Goal: Task Accomplishment & Management: Use online tool/utility

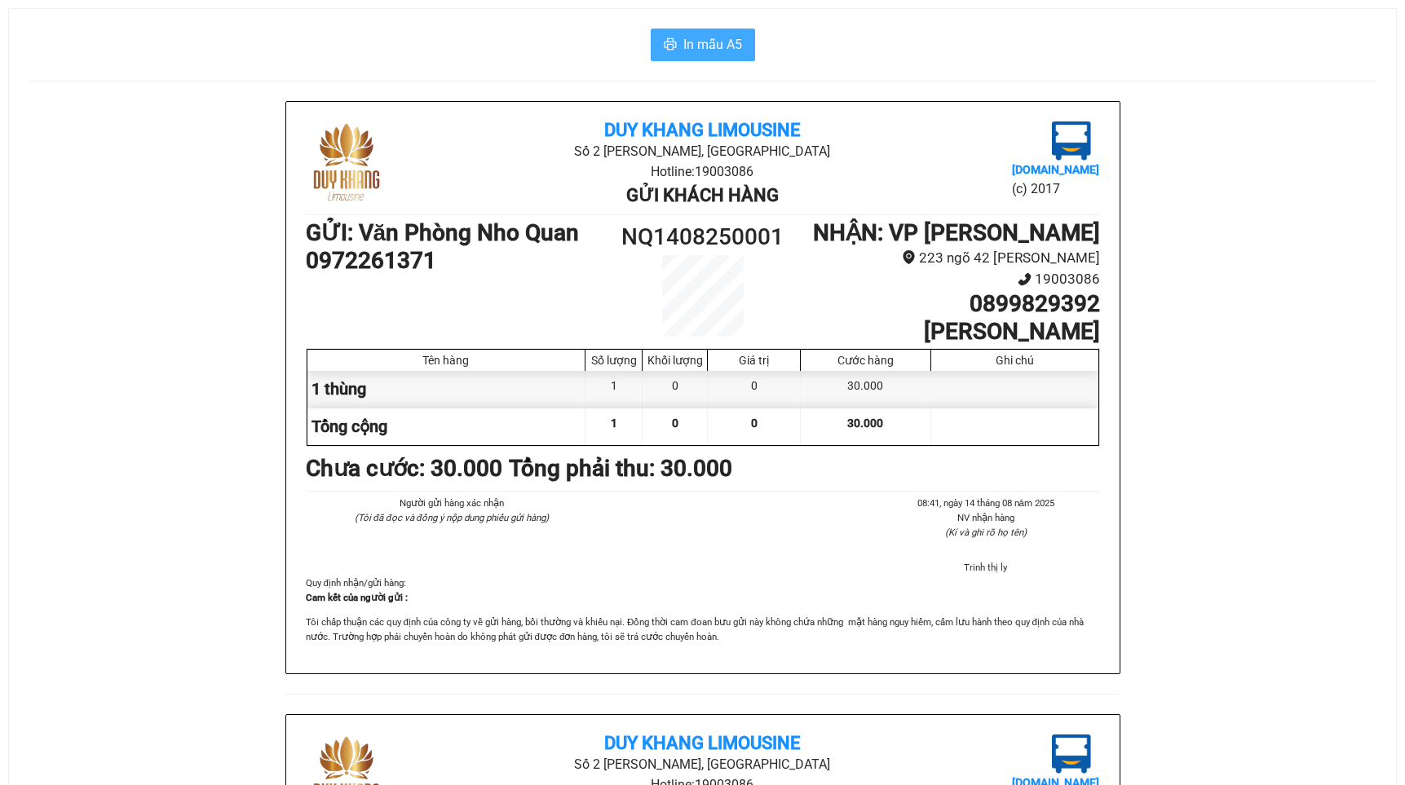
click at [687, 43] on span "In mẫu A5" at bounding box center [712, 44] width 59 height 20
click at [721, 40] on span "In mẫu A5" at bounding box center [712, 44] width 59 height 20
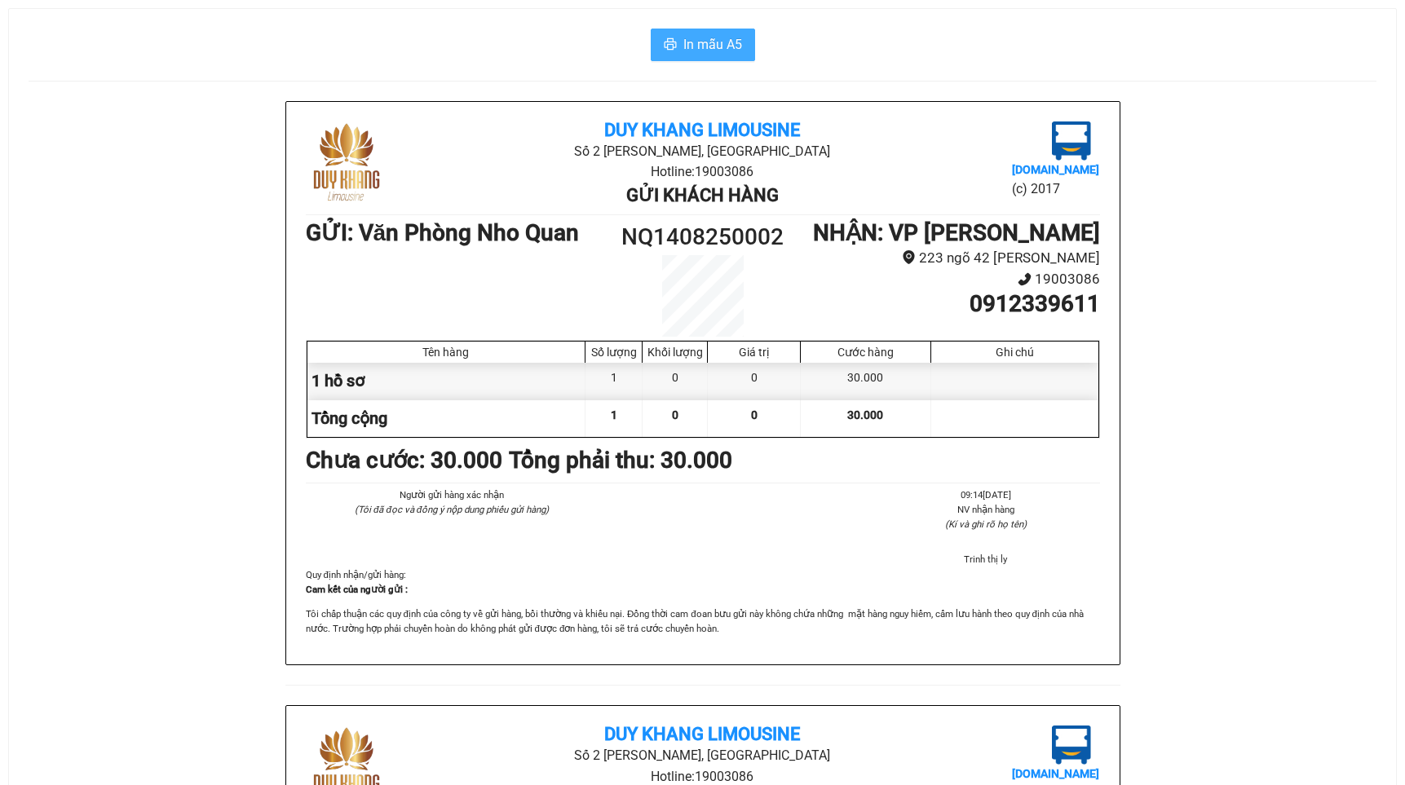
click at [703, 46] on span "In mẫu A5" at bounding box center [712, 44] width 59 height 20
click at [706, 45] on span "In mẫu A5" at bounding box center [712, 44] width 59 height 20
click at [704, 38] on span "In mẫu A5" at bounding box center [712, 44] width 59 height 20
click at [474, 39] on div "In mẫu A5" at bounding box center [703, 45] width 1348 height 33
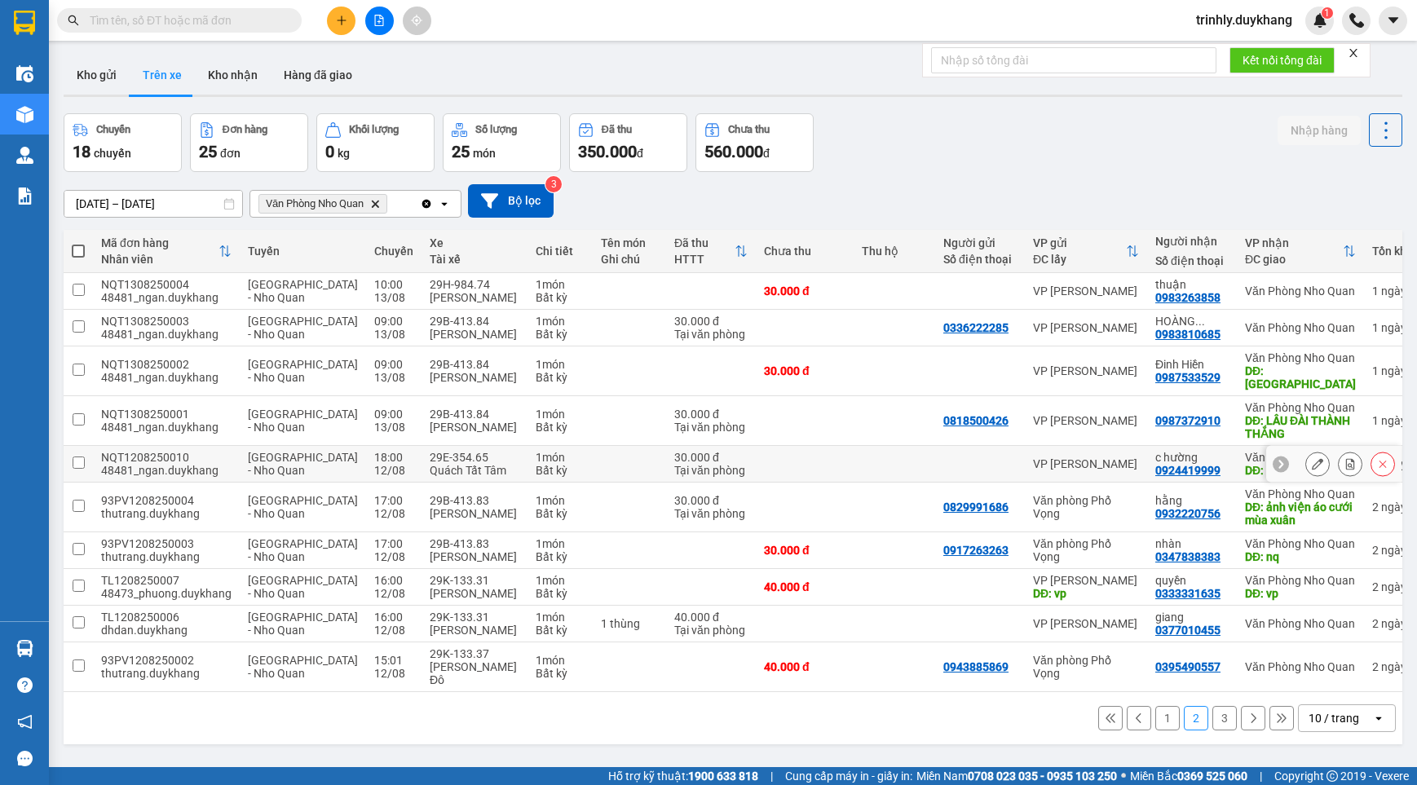
scroll to position [75, 0]
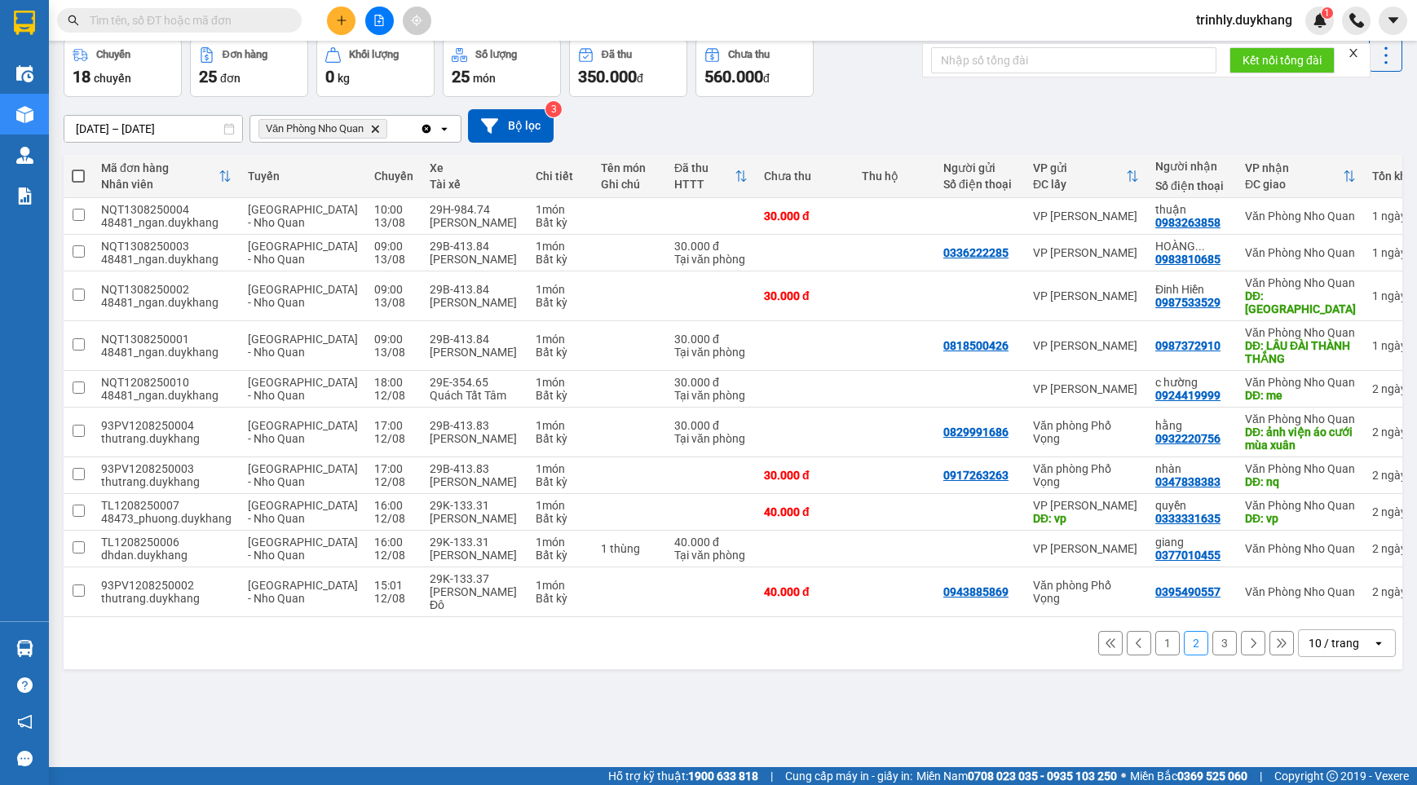
click at [1155, 655] on button "1" at bounding box center [1167, 643] width 24 height 24
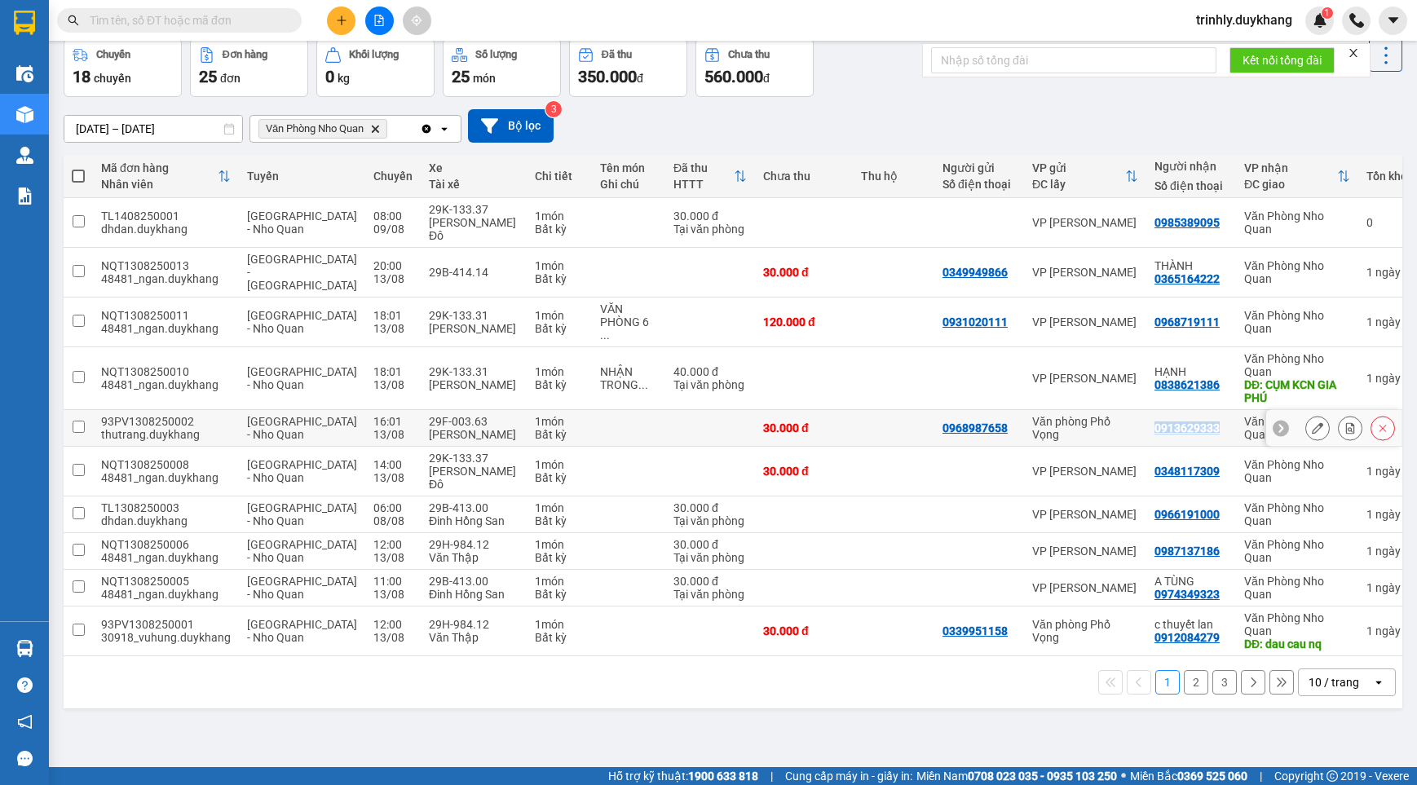
drag, startPoint x: 1127, startPoint y: 400, endPoint x: 1193, endPoint y: 401, distance: 66.0
click at [1193, 421] on div "0913629333" at bounding box center [1190, 427] width 73 height 13
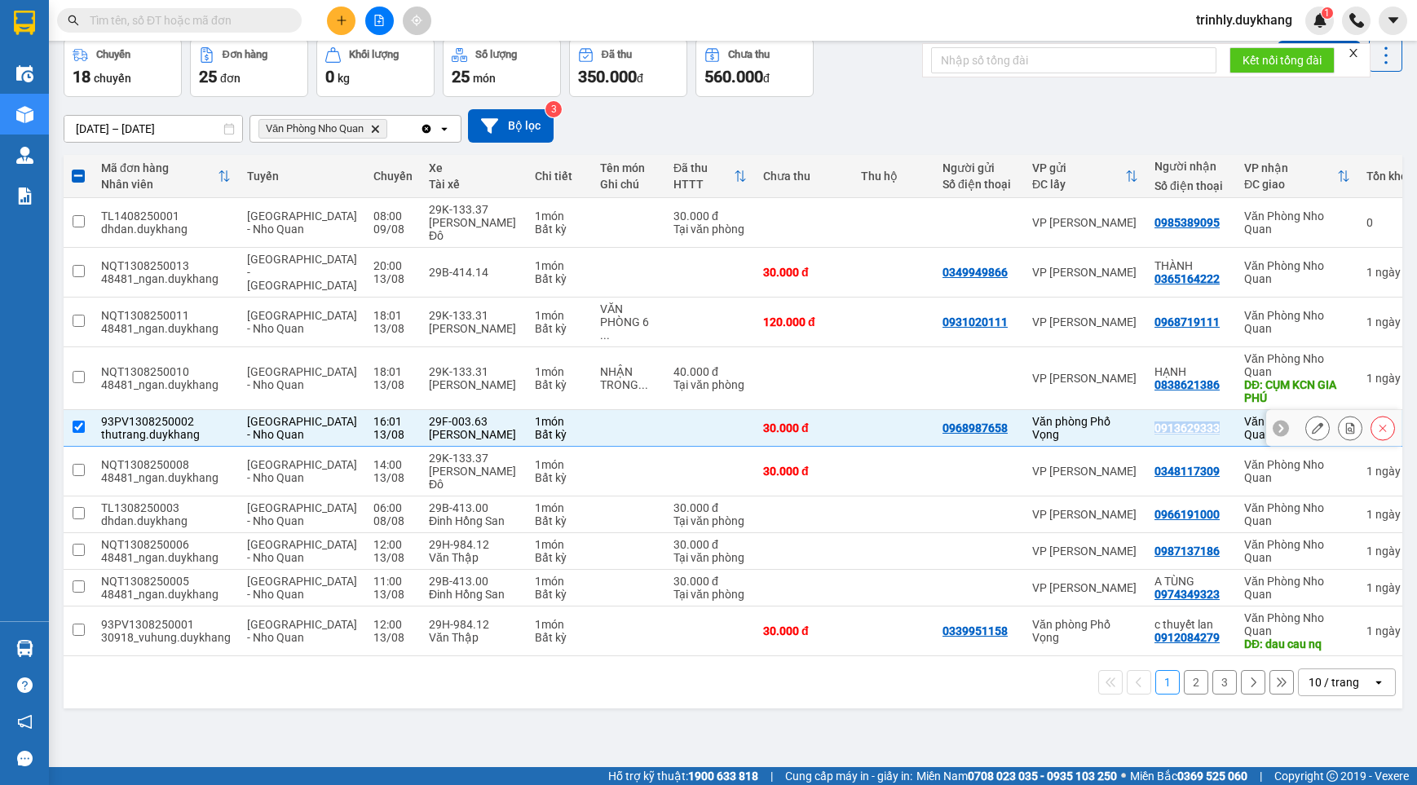
copy div "0913629333"
click at [425, 133] on icon "Clear all" at bounding box center [426, 128] width 13 height 13
checkbox input "false"
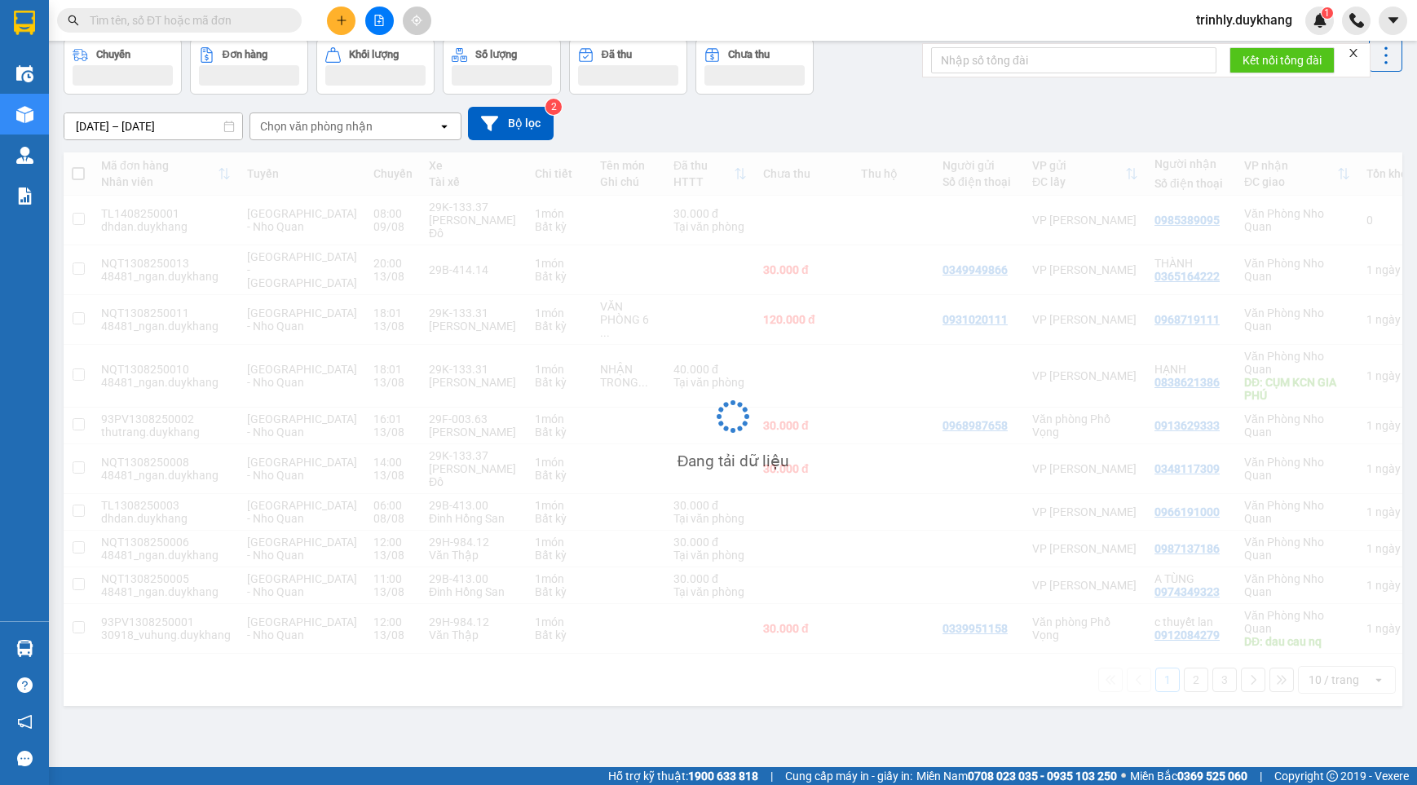
click at [422, 134] on div "Chọn văn phòng nhận" at bounding box center [343, 126] width 187 height 26
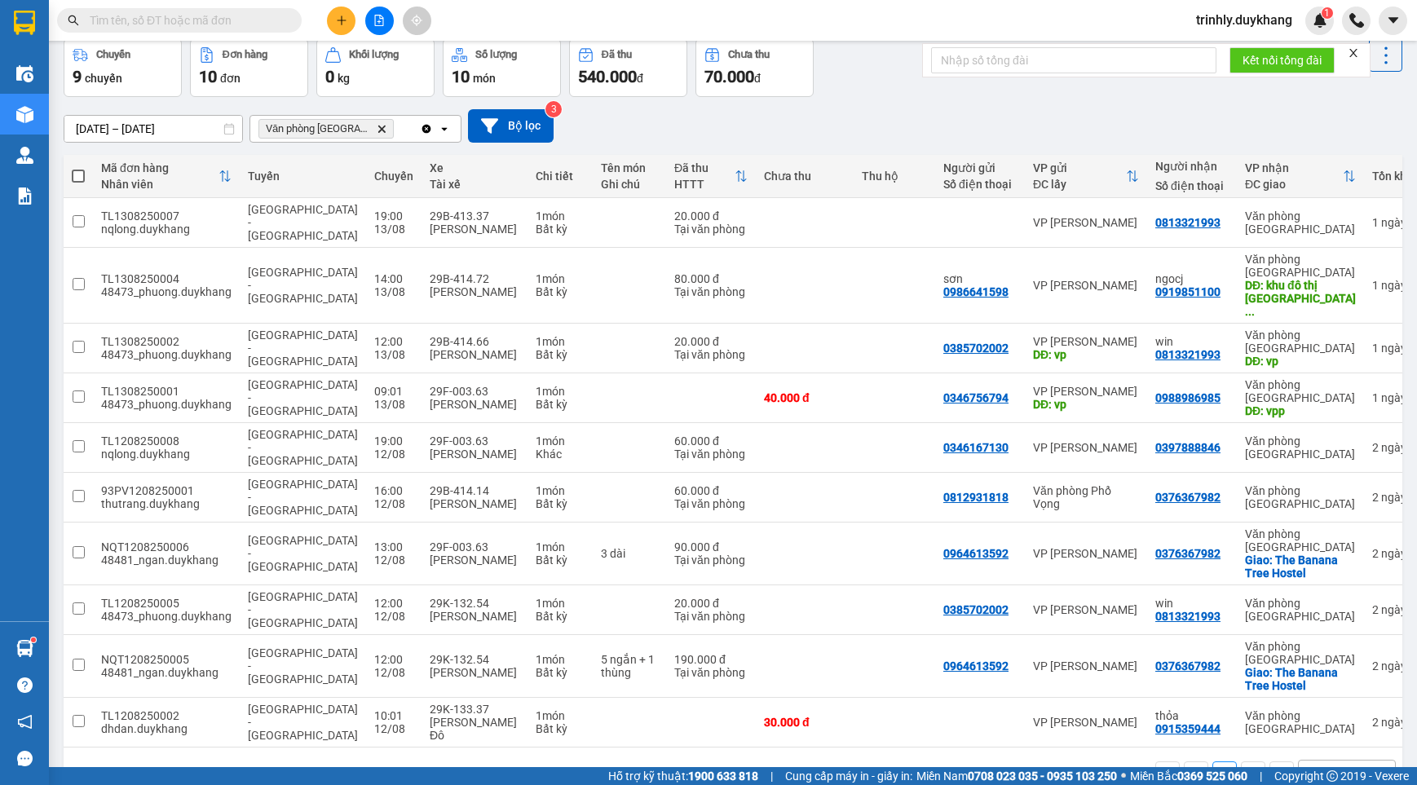
click at [377, 133] on icon "Delete" at bounding box center [382, 129] width 10 height 10
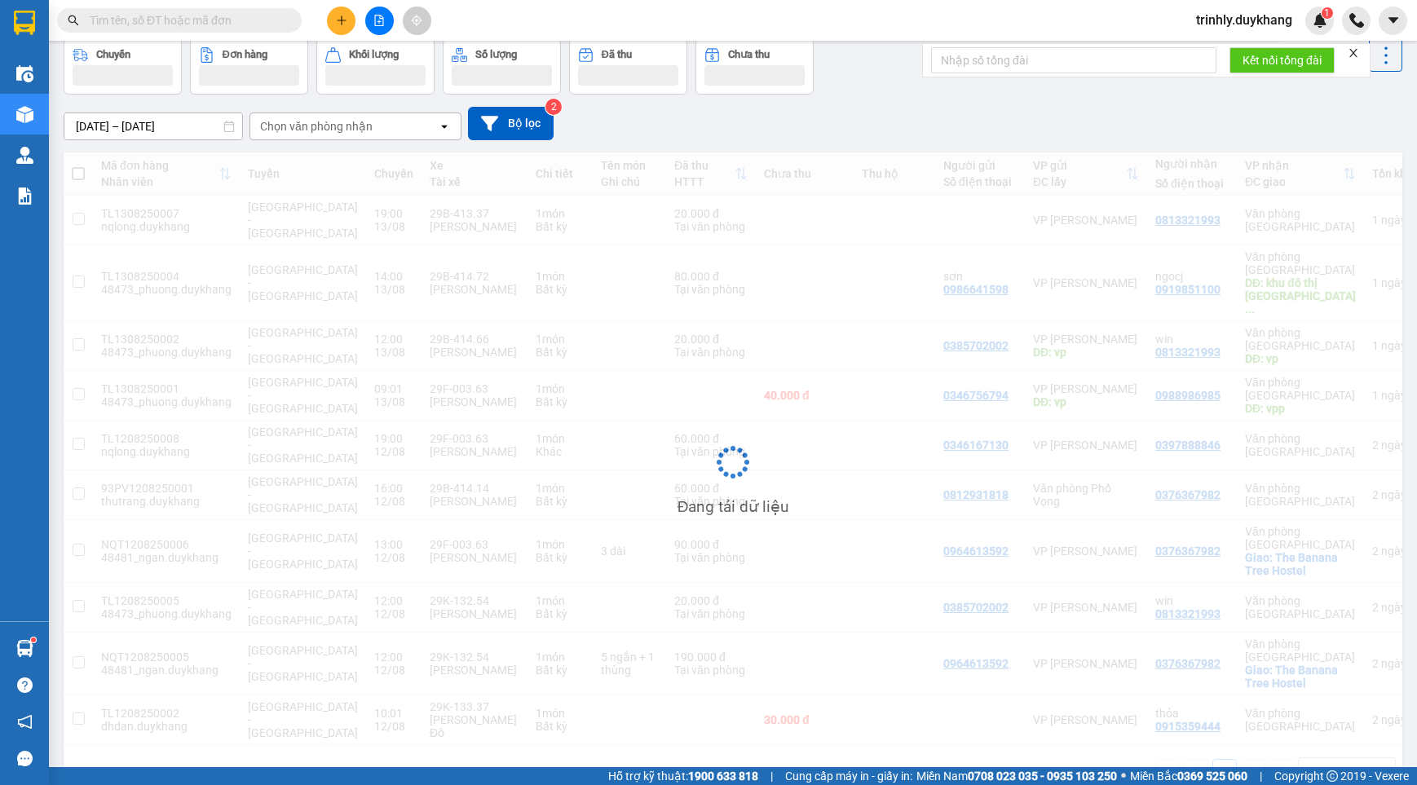
click at [376, 133] on div "Chọn văn phòng nhận" at bounding box center [343, 126] width 187 height 26
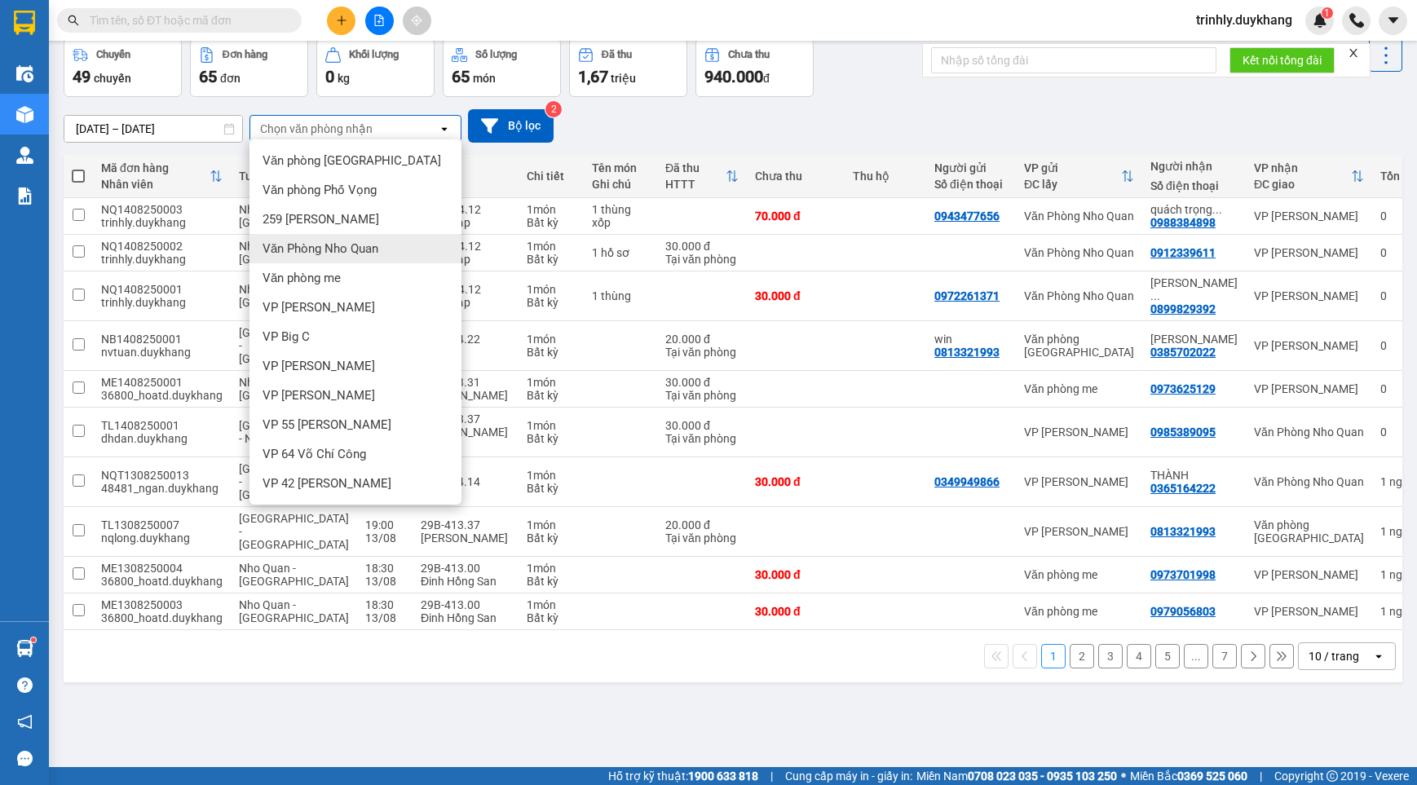
click at [373, 247] on span "Văn Phòng Nho Quan" at bounding box center [320, 248] width 116 height 16
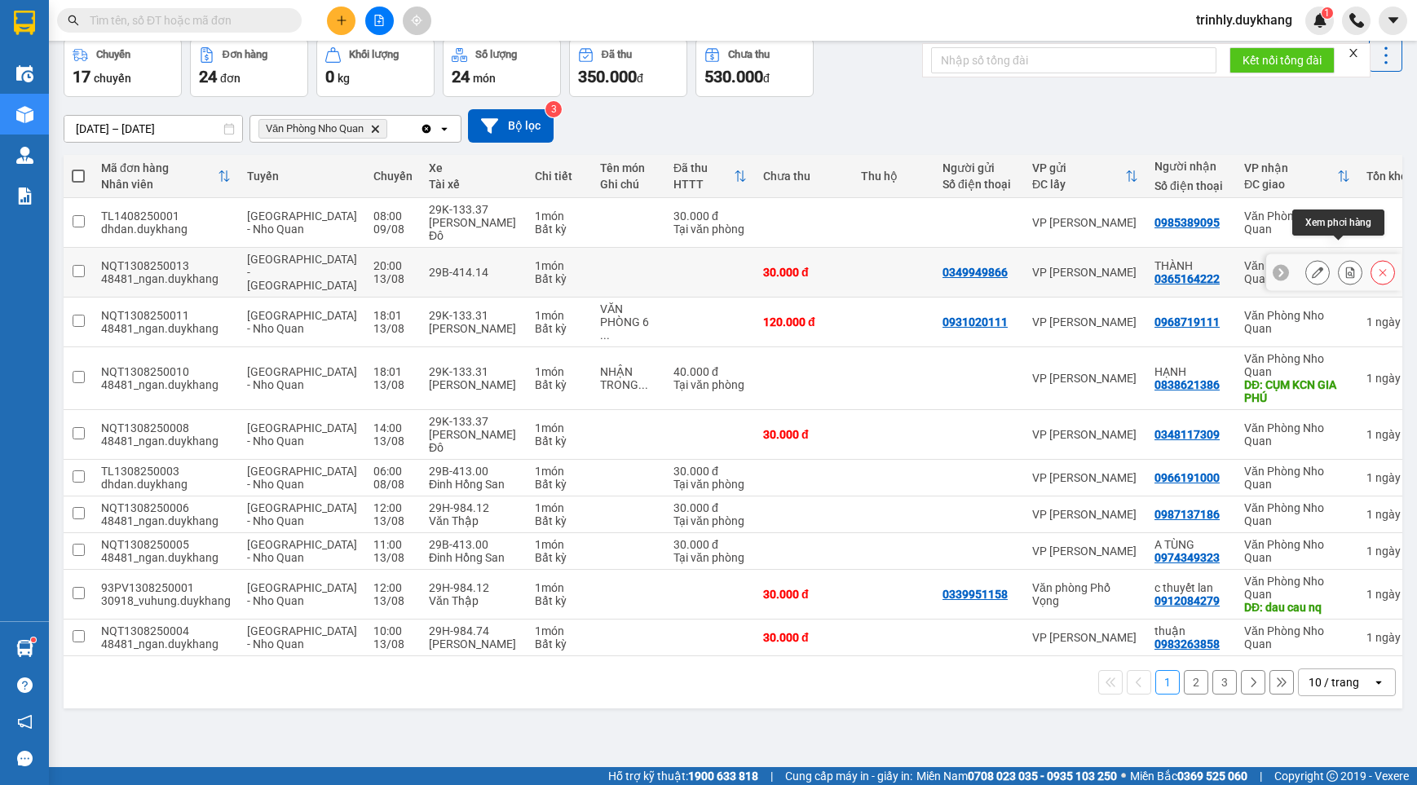
click at [1346, 267] on icon at bounding box center [1350, 272] width 9 height 11
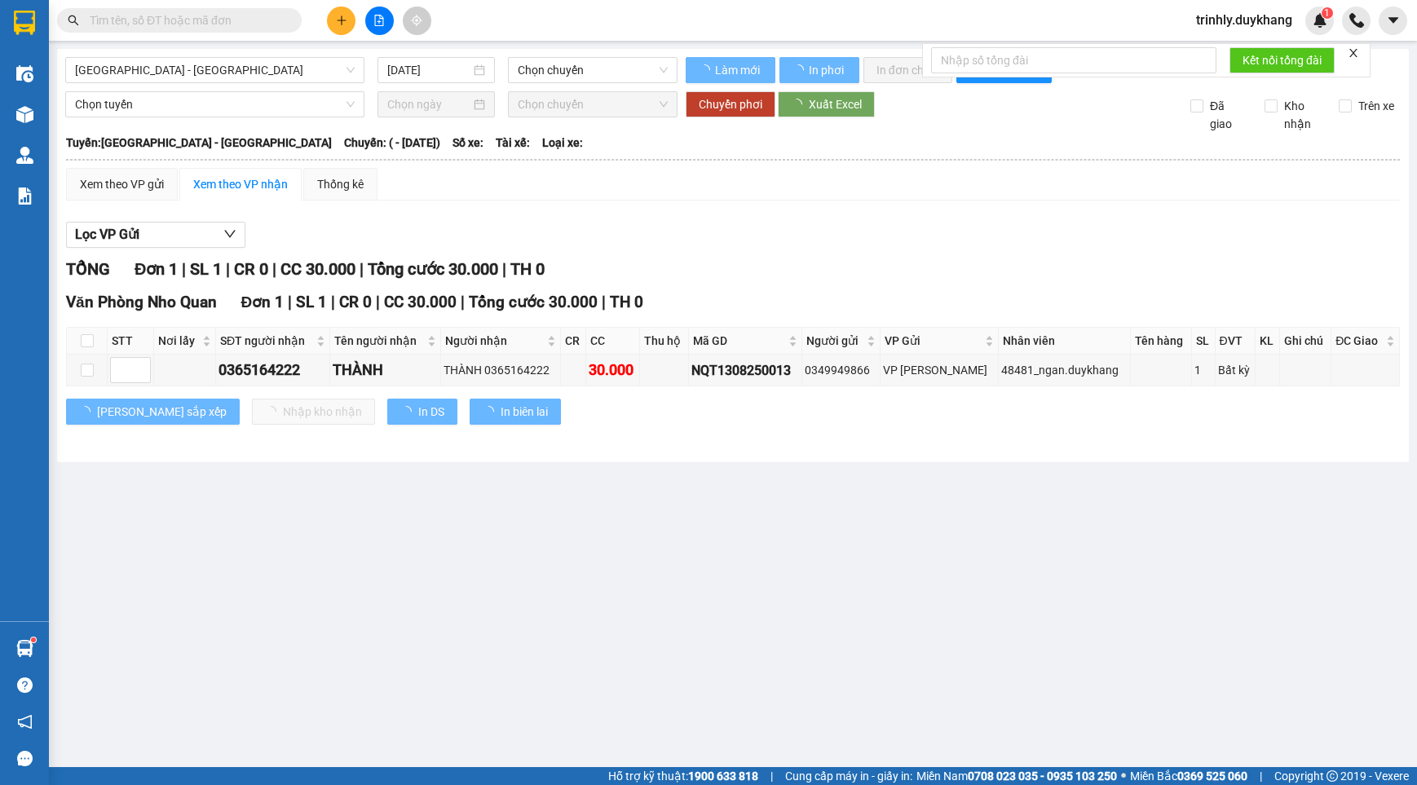
type input "13/08/2025"
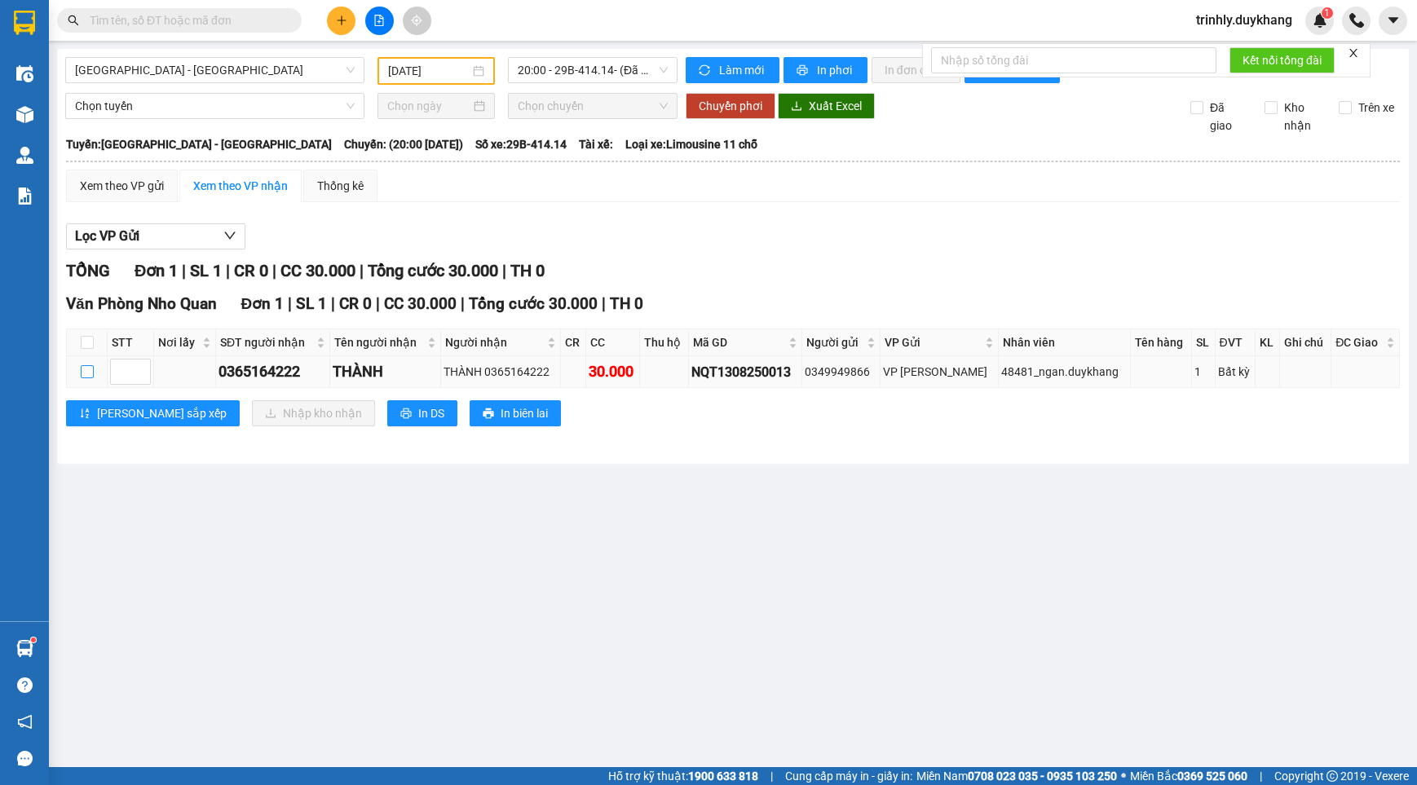
click at [85, 371] on input "checkbox" at bounding box center [87, 371] width 13 height 13
checkbox input "true"
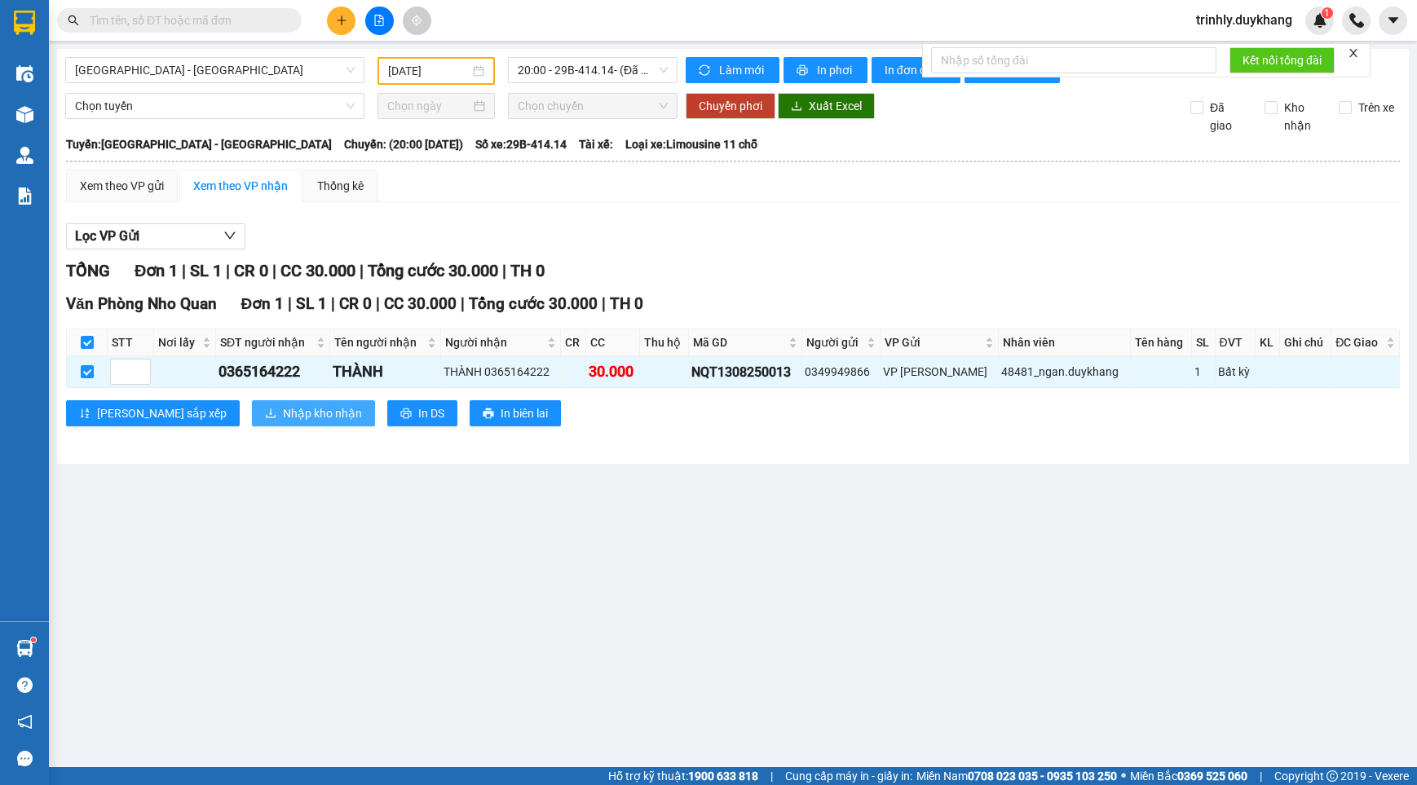
click at [283, 406] on span "Nhập kho nhận" at bounding box center [322, 413] width 79 height 18
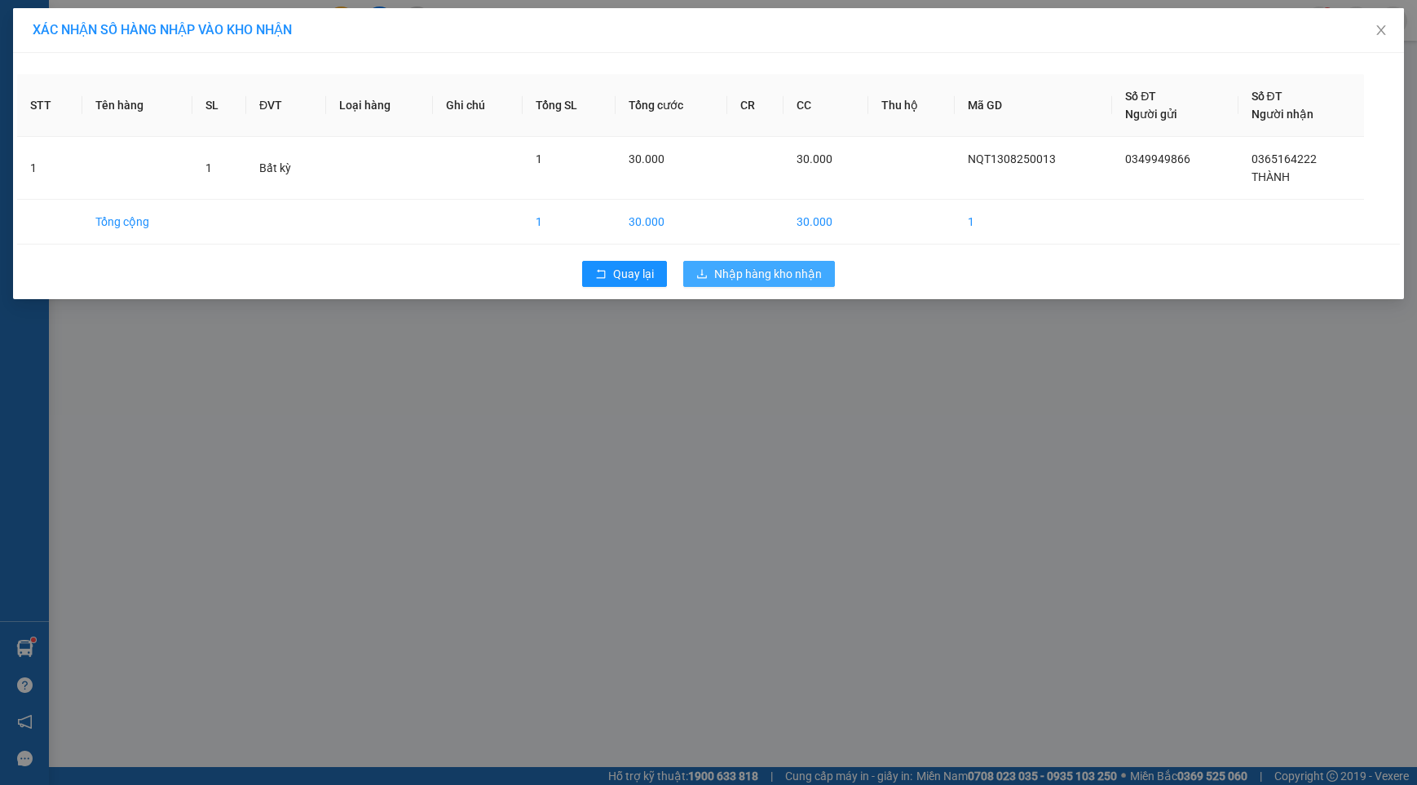
click at [776, 268] on span "Nhập hàng kho nhận" at bounding box center [768, 274] width 108 height 18
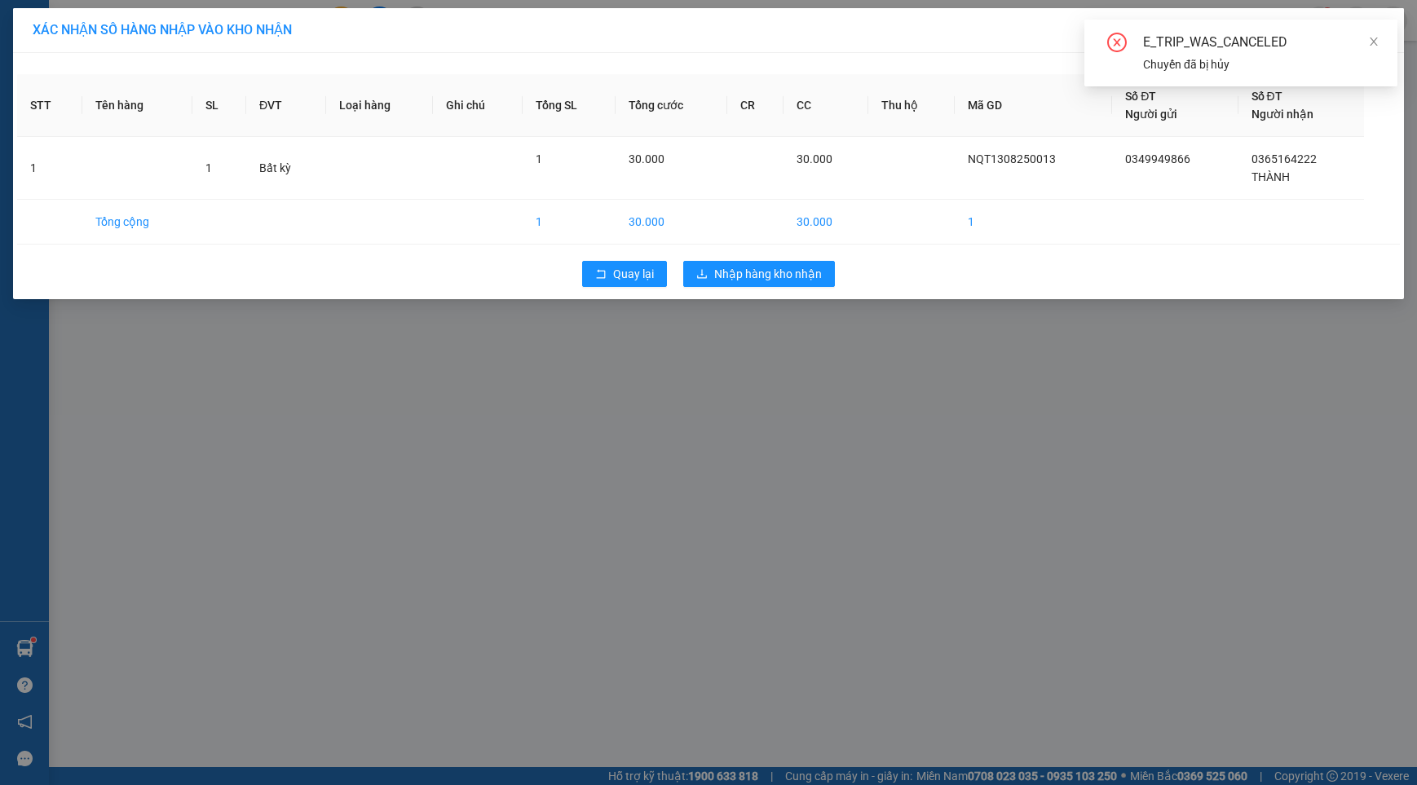
click at [1387, 35] on div "E_TRIP_WAS_CANCELED Chuyến đã bị hủy" at bounding box center [1240, 53] width 313 height 67
click at [1371, 42] on icon "close" at bounding box center [1373, 41] width 11 height 11
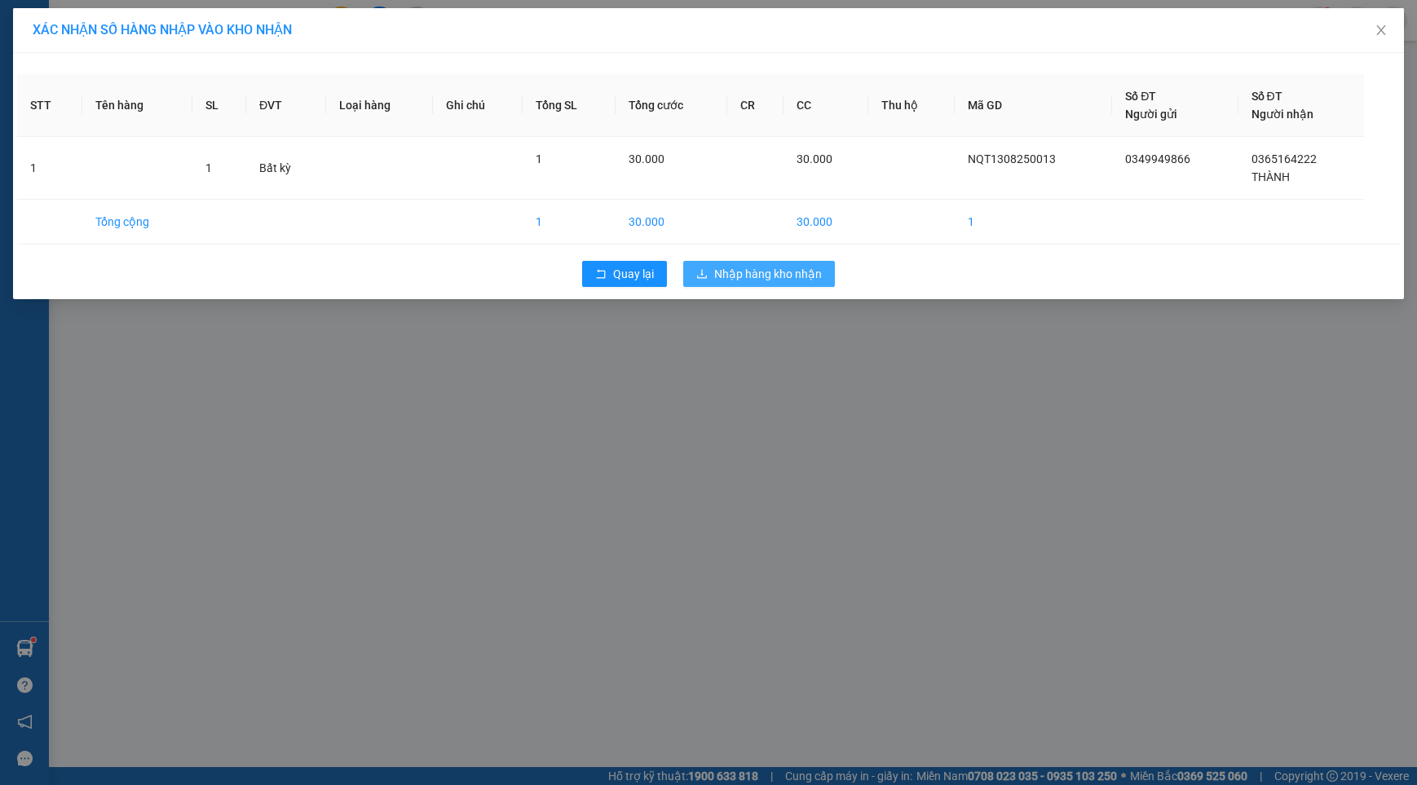
click at [743, 276] on span "Nhập hàng kho nhận" at bounding box center [768, 274] width 108 height 18
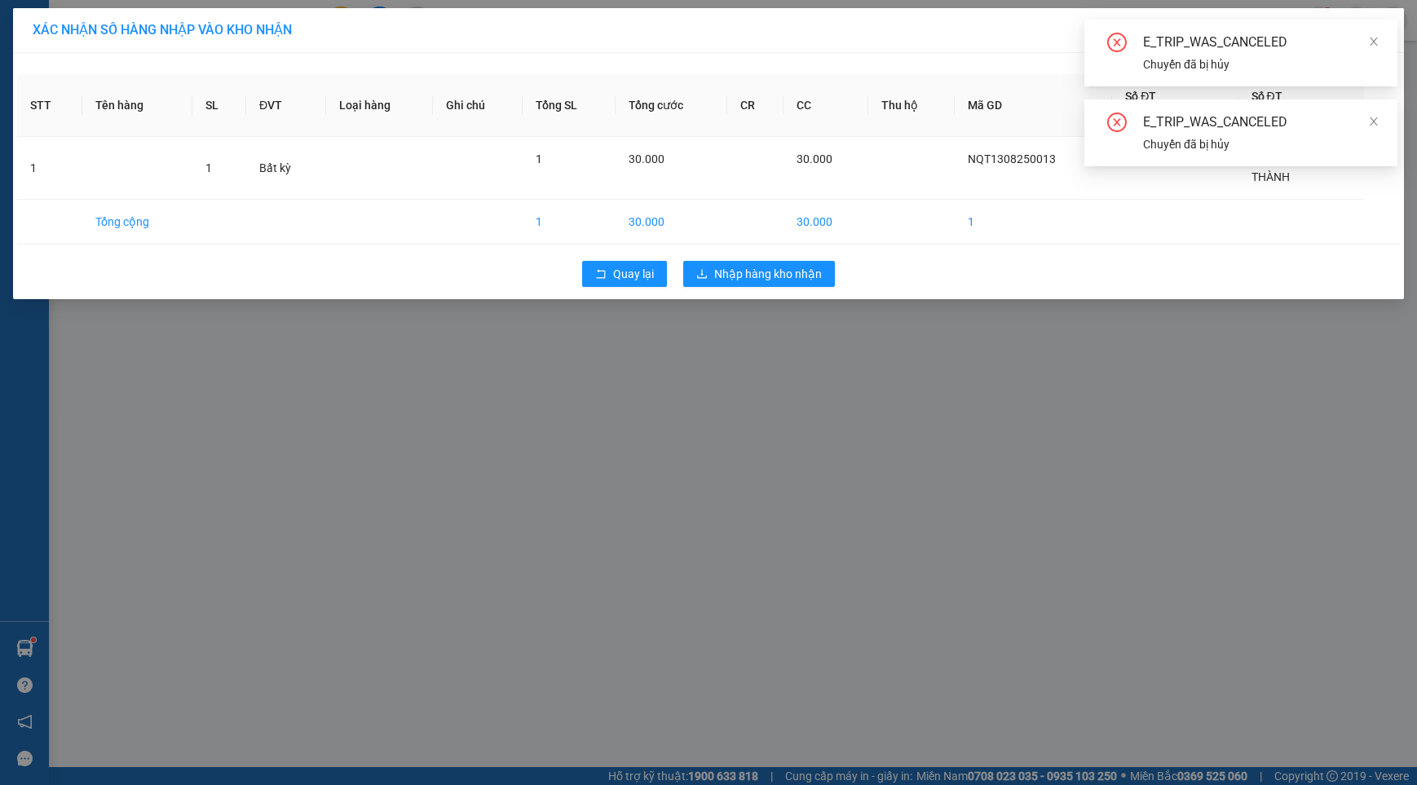
click at [1163, 385] on div "XÁC NHẬN SỐ HÀNG NHẬP VÀO KHO NHẬN STT Tên hàng SL ĐVT Loại hàng Ghi chú Tổng S…" at bounding box center [708, 392] width 1417 height 785
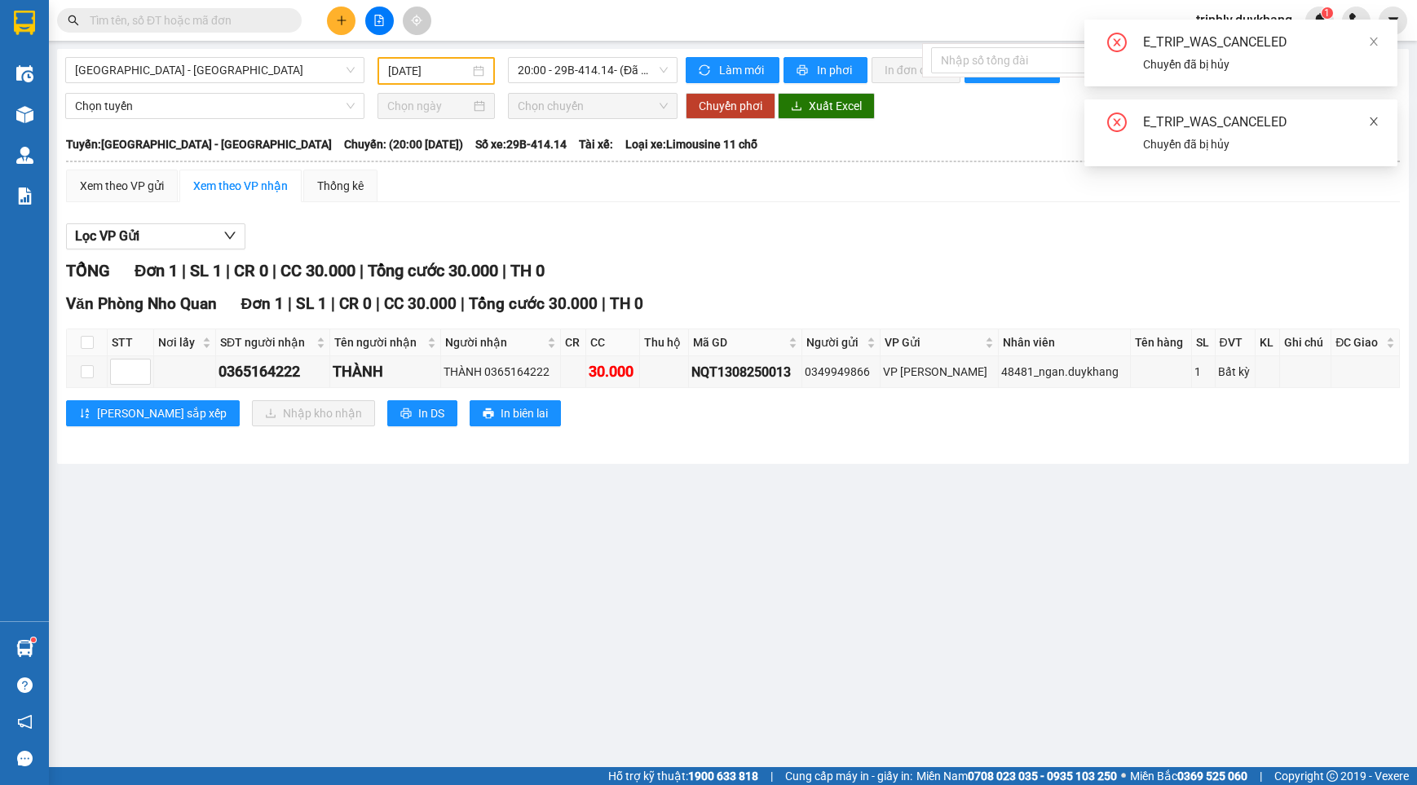
click at [1374, 116] on icon "close" at bounding box center [1373, 121] width 11 height 11
click at [1379, 38] on div "E_TRIP_WAS_CANCELED Chuyến đã bị hủy" at bounding box center [1240, 53] width 313 height 67
click at [1372, 39] on icon "close" at bounding box center [1374, 41] width 8 height 8
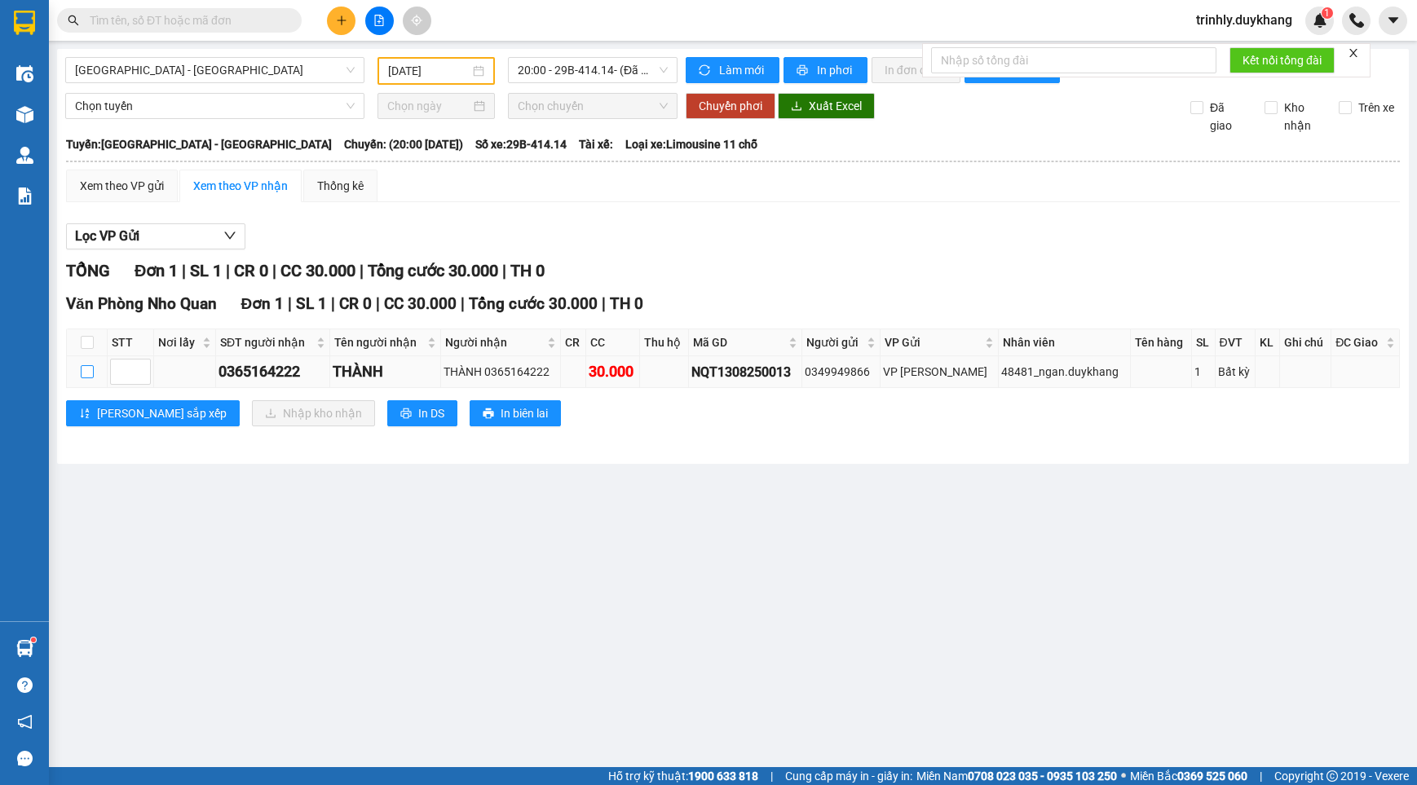
click at [83, 364] on label at bounding box center [87, 372] width 13 height 18
click at [83, 365] on input "checkbox" at bounding box center [87, 371] width 13 height 13
checkbox input "true"
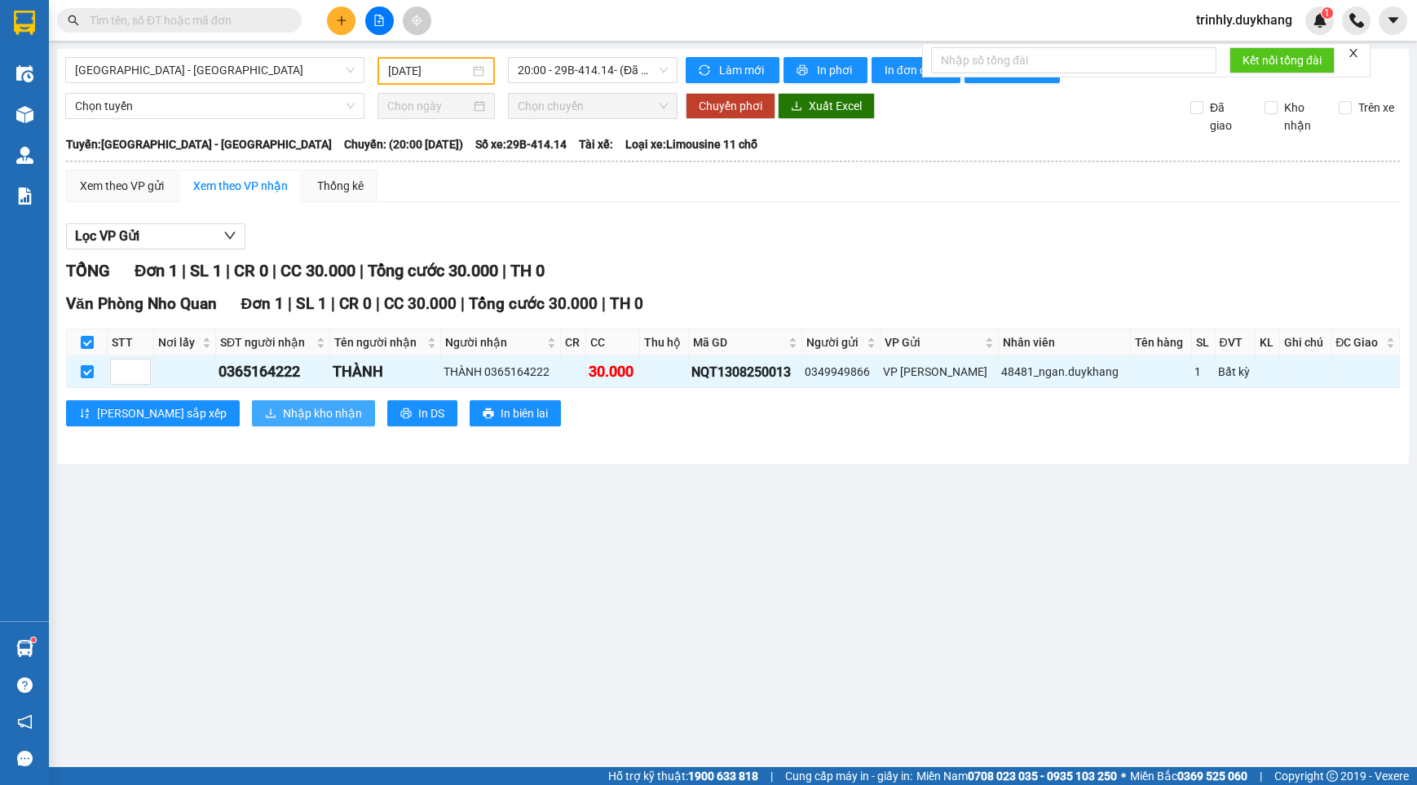
click at [283, 411] on span "Nhập kho nhận" at bounding box center [322, 413] width 79 height 18
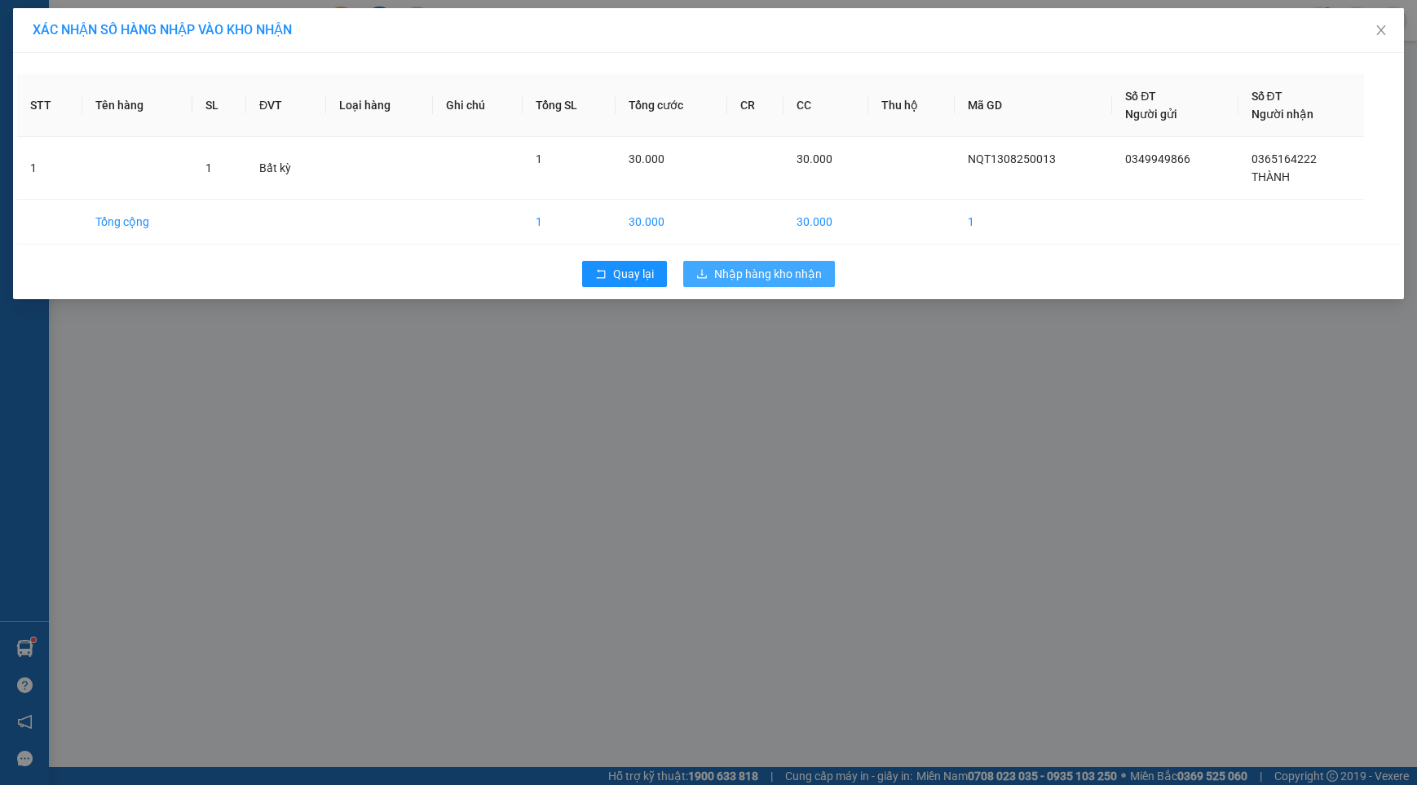
click at [751, 276] on span "Nhập hàng kho nhận" at bounding box center [768, 274] width 108 height 18
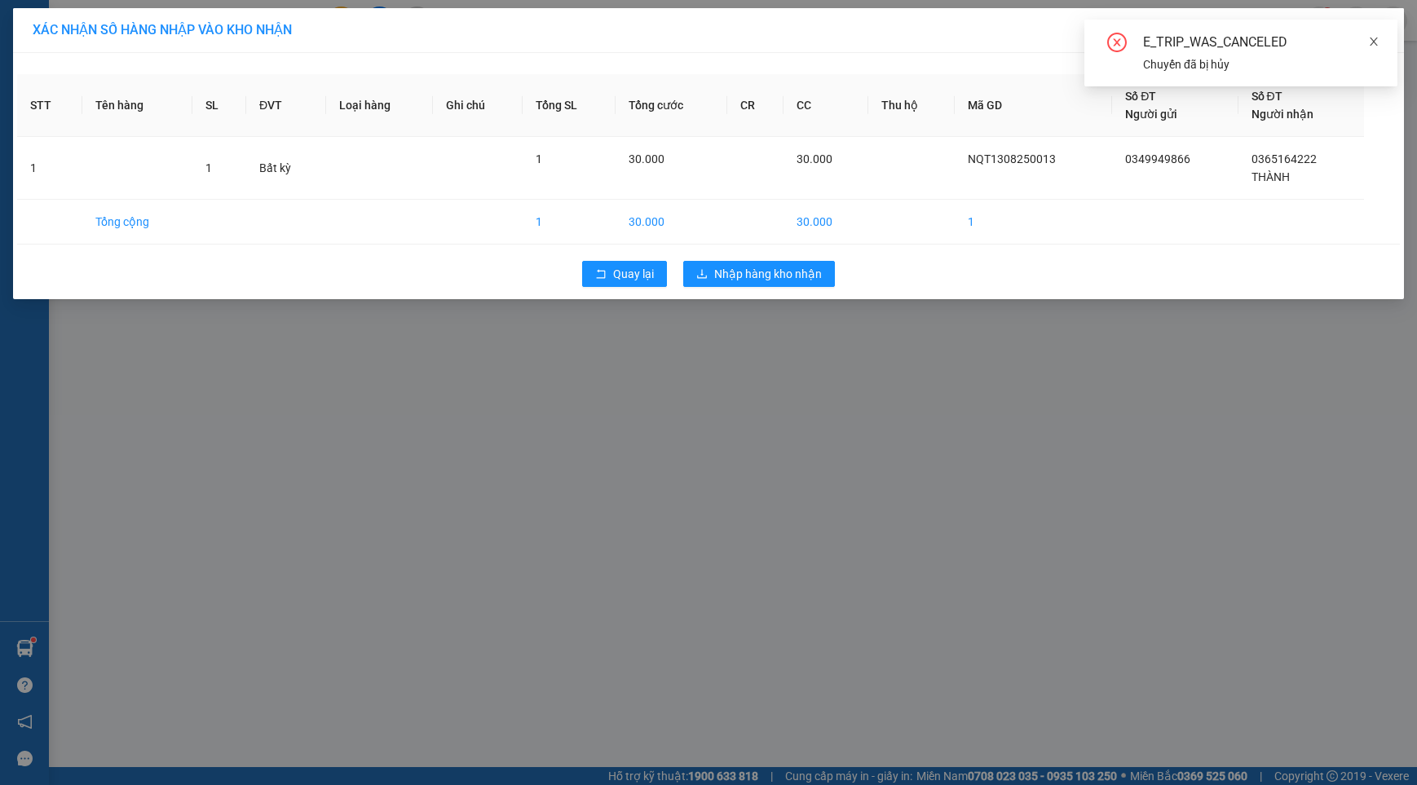
click at [1373, 41] on icon "close" at bounding box center [1374, 41] width 8 height 8
click at [1382, 33] on icon "close" at bounding box center [1380, 30] width 9 height 10
